Goal: Task Accomplishment & Management: Manage account settings

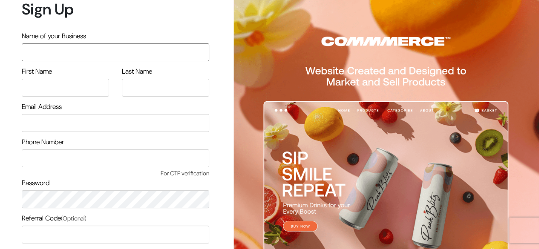
scroll to position [72, 0]
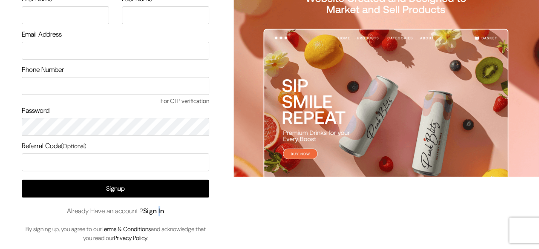
drag, startPoint x: 163, startPoint y: 216, endPoint x: 167, endPoint y: 212, distance: 5.7
click at [167, 212] on div "Signup Already Have an account ? Sign In By signing up, you agree to our Terms …" at bounding box center [115, 211] width 187 height 63
click at [164, 212] on link "Sign In" at bounding box center [153, 211] width 21 height 9
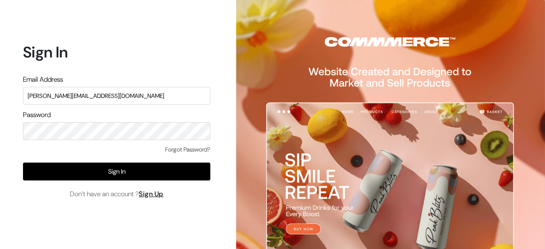
type input "mayank@commmerce.com"
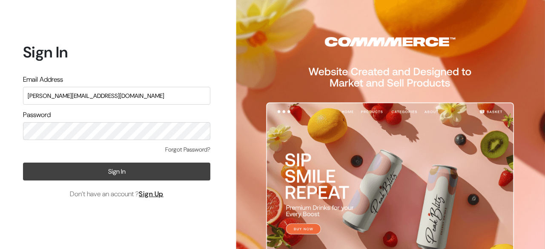
click at [141, 178] on button "Sign In" at bounding box center [116, 172] width 187 height 18
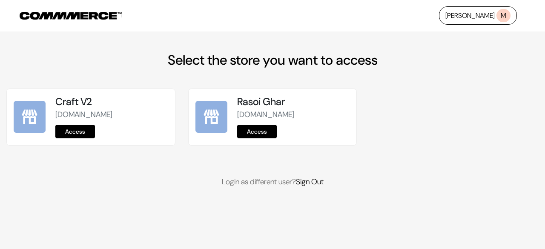
click at [250, 130] on link "Access" at bounding box center [257, 132] width 40 height 14
click at [248, 129] on link "Access" at bounding box center [257, 132] width 40 height 14
click at [257, 132] on link "Access" at bounding box center [257, 132] width 40 height 14
